Goal: Find contact information

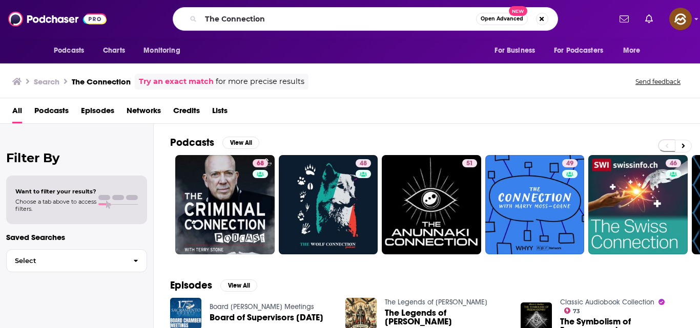
scroll to position [70, 0]
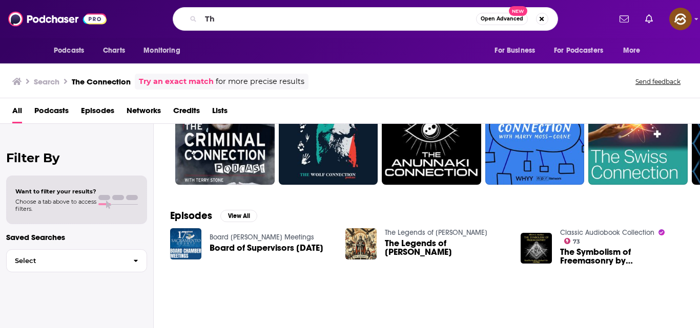
type input "T"
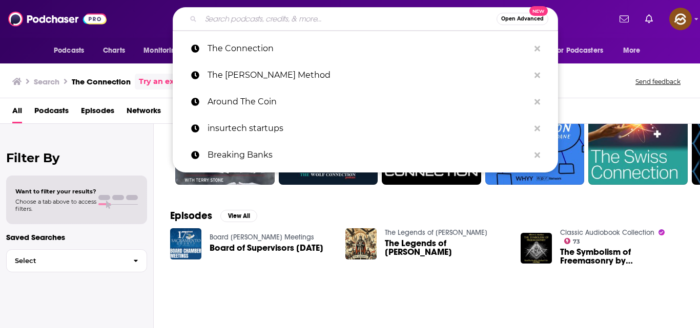
click at [280, 15] on input "Search podcasts, credits, & more..." at bounding box center [349, 19] width 296 height 16
paste input "v"
type input "v"
paste input "v"
type input "v"
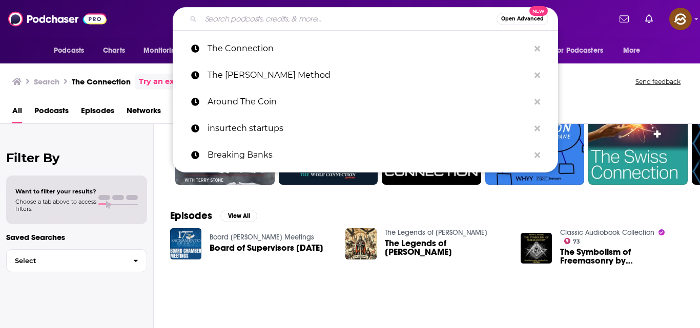
paste input "Patently Strategic"
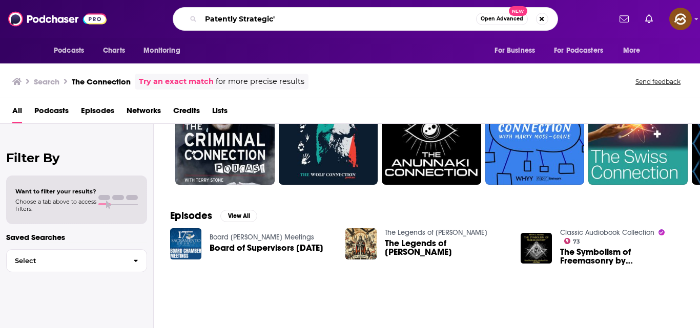
type input "Patently Strategic'"
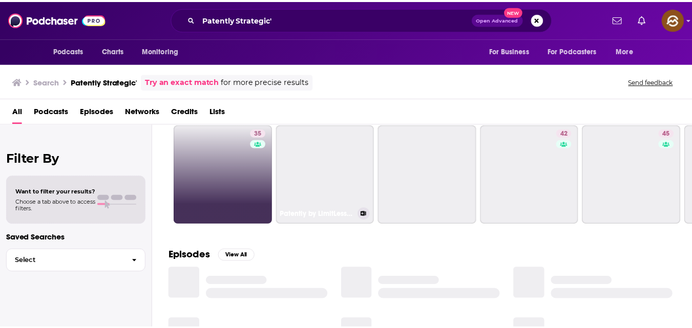
scroll to position [18, 0]
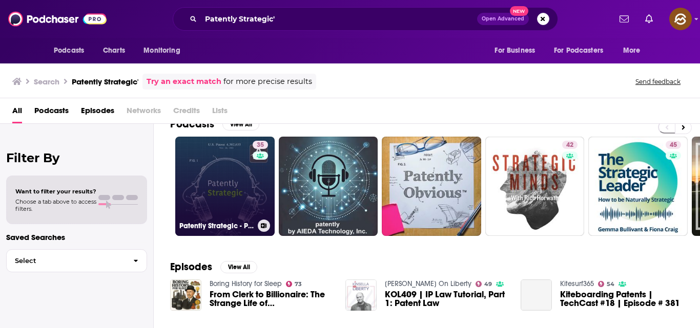
click at [247, 183] on link "35 ​​Patently Strategic - Patent Strategy for Startups" at bounding box center [224, 186] width 99 height 99
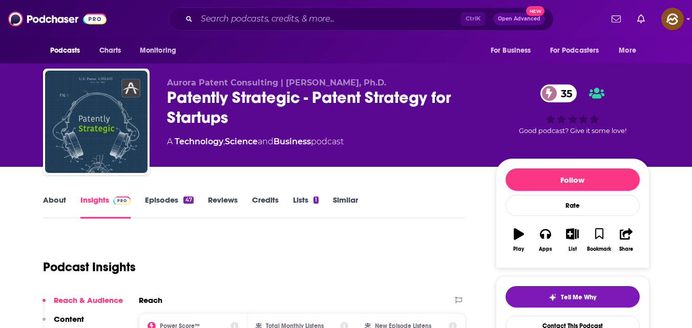
click at [287, 83] on span "Aurora Patent Consulting | [PERSON_NAME], Ph.D." at bounding box center [276, 83] width 219 height 10
copy span "[PERSON_NAME]"
click at [262, 75] on div "Aurora Patent Consulting | [PERSON_NAME], Ph.D. ​​Patently Strategic - Patent S…" at bounding box center [346, 124] width 606 height 111
click at [286, 81] on span "Aurora Patent Consulting | [PERSON_NAME], Ph.D." at bounding box center [276, 83] width 219 height 10
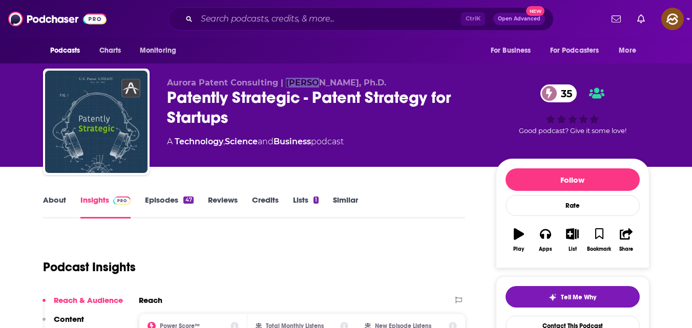
click at [286, 81] on span "Aurora Patent Consulting | [PERSON_NAME], Ph.D." at bounding box center [276, 83] width 219 height 10
copy span "[PERSON_NAME]"
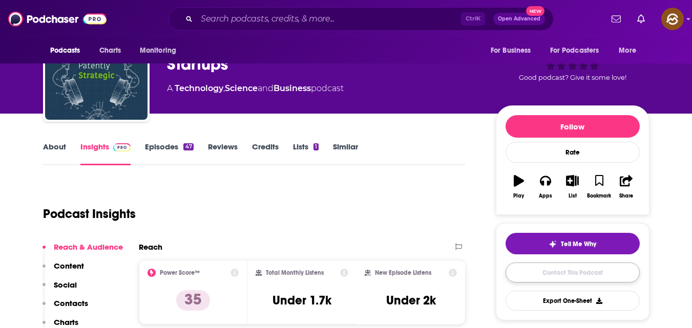
click at [562, 270] on link "Contact This Podcast" at bounding box center [573, 273] width 134 height 20
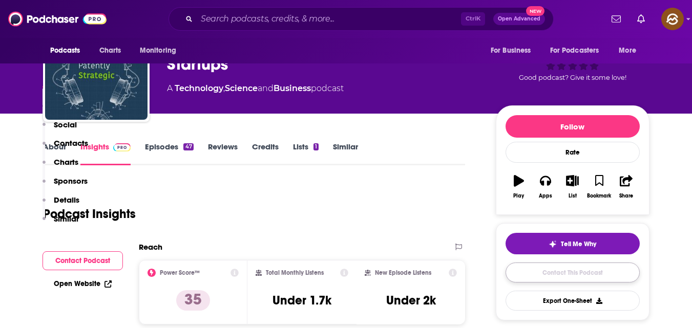
scroll to position [986, 0]
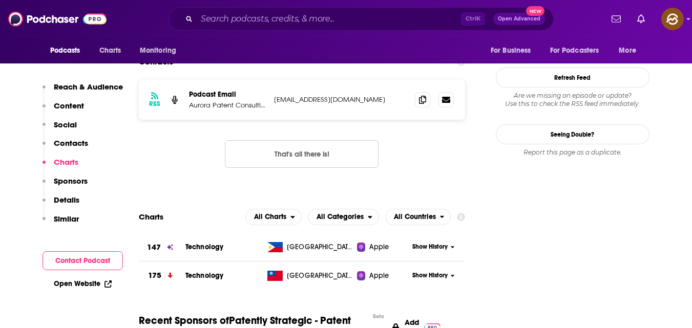
click at [65, 141] on p "Contacts" at bounding box center [71, 143] width 34 height 10
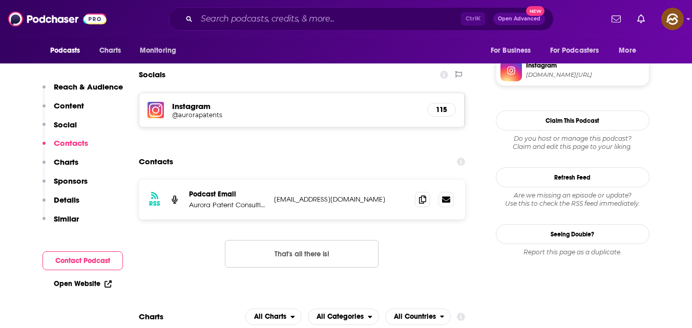
scroll to position [844, 0]
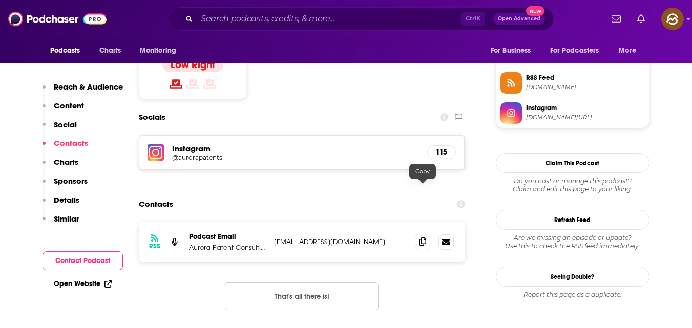
click at [420, 238] on icon at bounding box center [422, 242] width 7 height 8
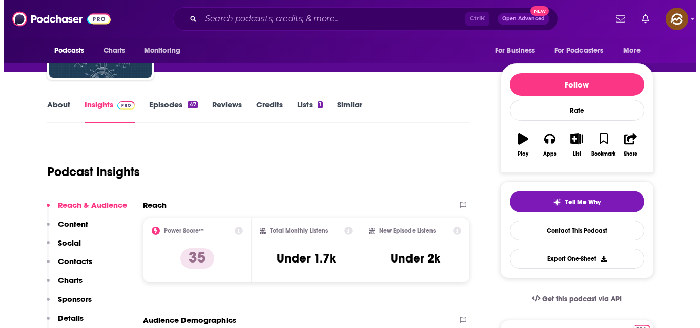
scroll to position [0, 0]
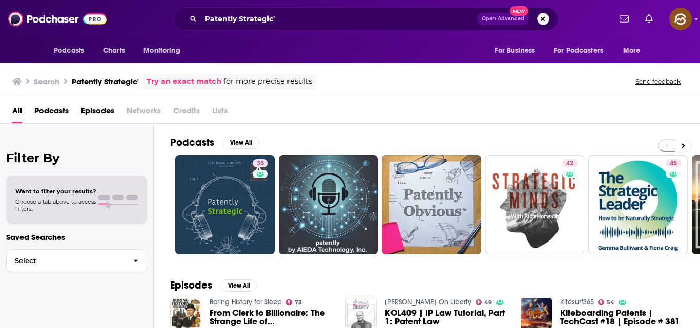
click at [542, 16] on button "Search podcasts, credits, & more..." at bounding box center [543, 19] width 12 height 12
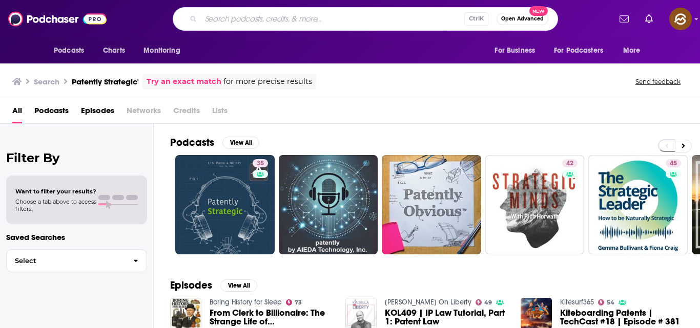
click at [610, 93] on div "Search Patently Strategic' Try an exact match for more precise results Send fee…" at bounding box center [350, 79] width 700 height 37
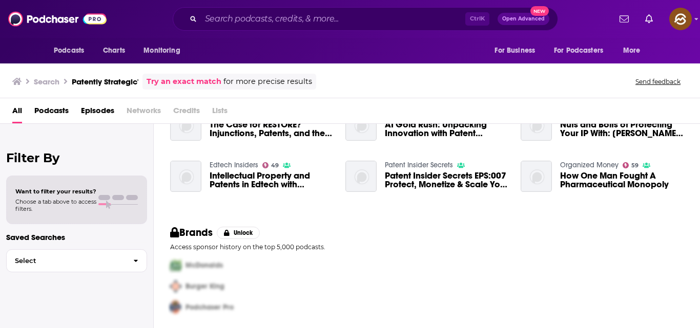
scroll to position [242, 0]
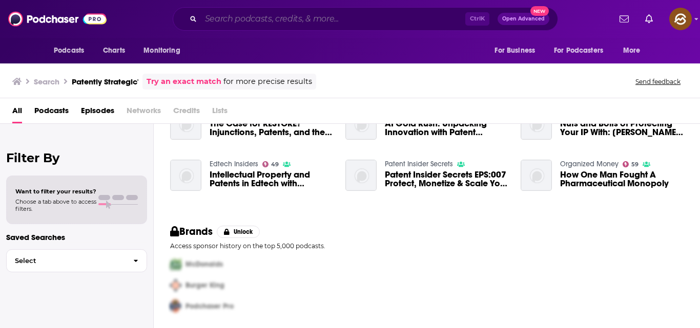
click at [293, 22] on input "Search podcasts, credits, & more..." at bounding box center [333, 19] width 264 height 16
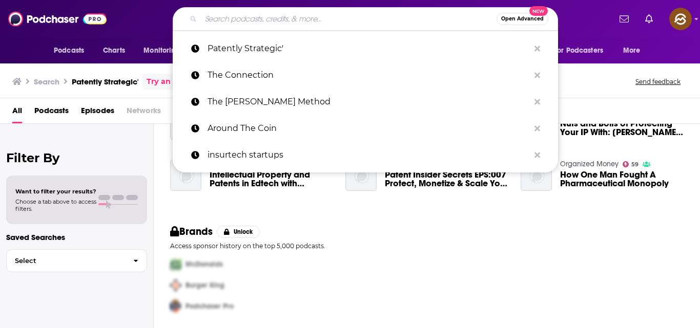
paste input "The Bio Report"
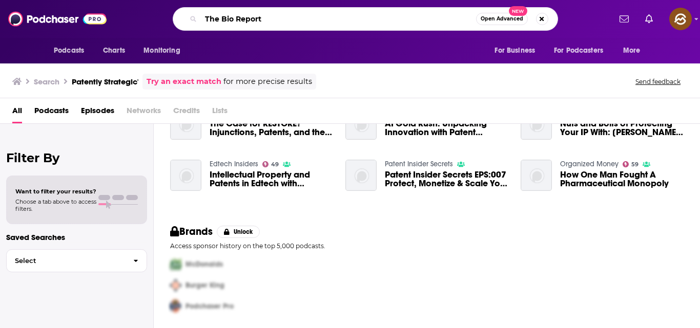
type input "The Bio Report"
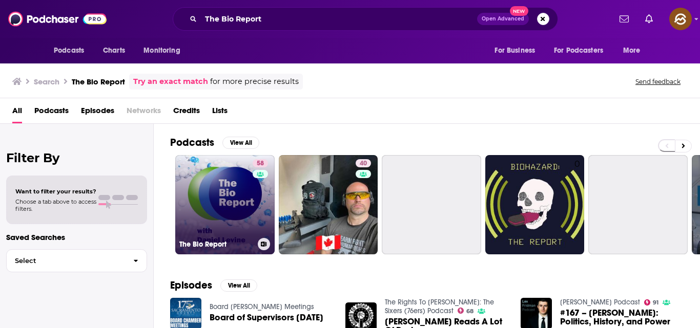
click at [254, 197] on div "58" at bounding box center [262, 198] width 18 height 79
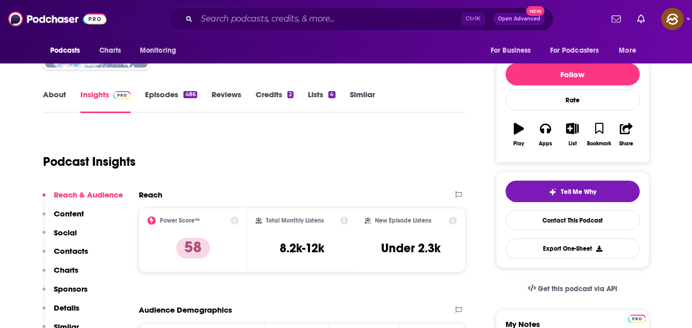
scroll to position [109, 0]
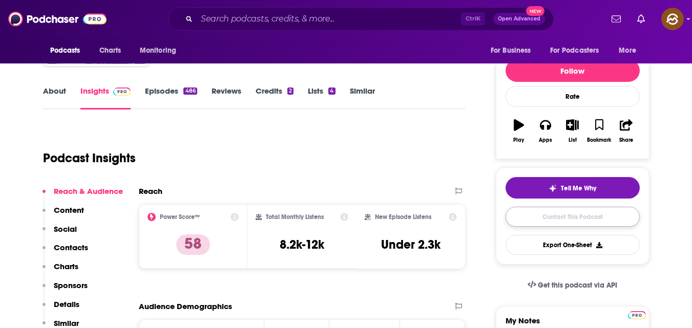
click at [600, 214] on link "Contact This Podcast" at bounding box center [573, 217] width 134 height 20
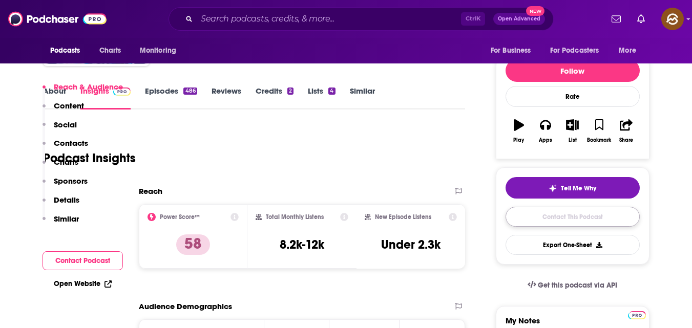
scroll to position [966, 0]
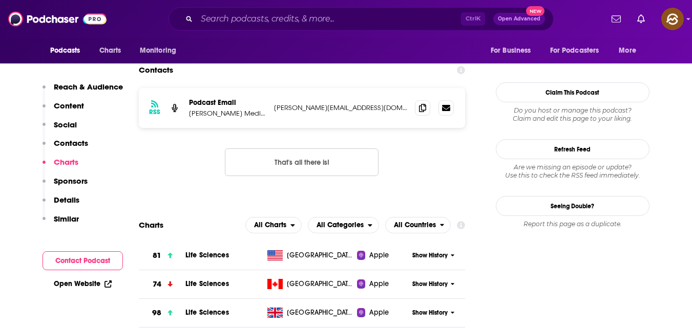
click at [67, 145] on p "Contacts" at bounding box center [71, 143] width 34 height 10
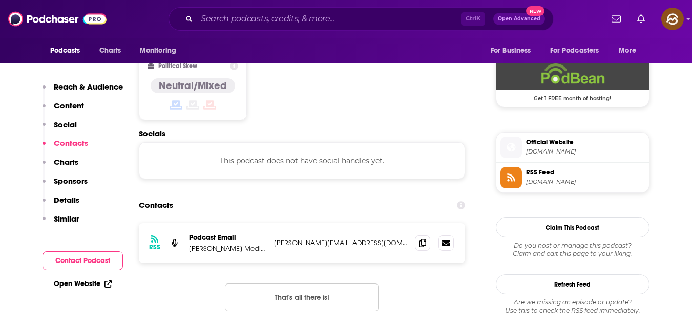
scroll to position [824, 0]
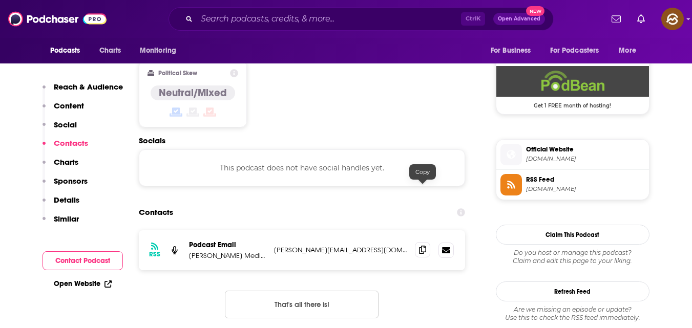
click at [425, 246] on icon at bounding box center [422, 250] width 7 height 8
